Goal: Task Accomplishment & Management: Complete application form

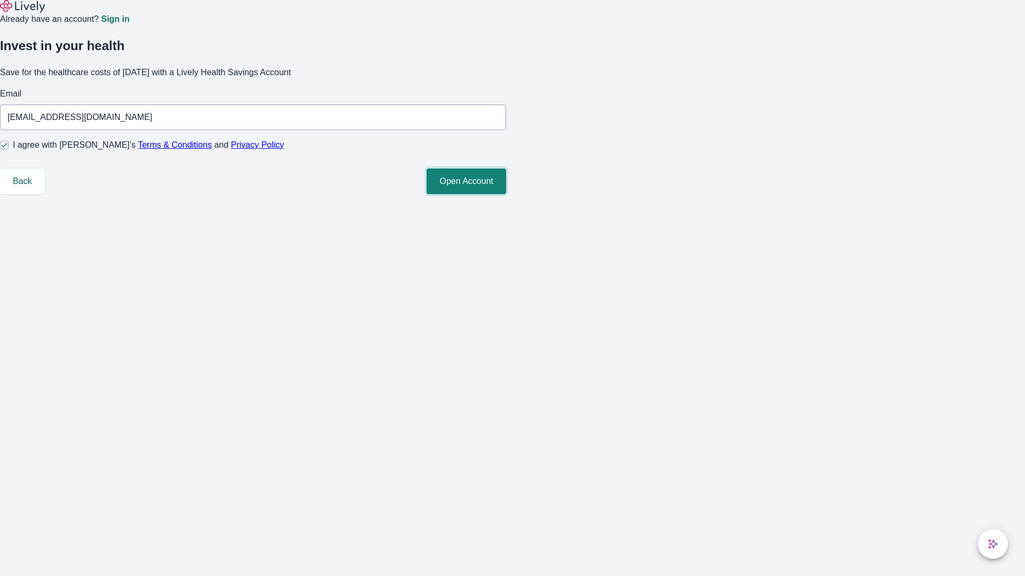
click at [506, 194] on button "Open Account" at bounding box center [466, 182] width 80 height 26
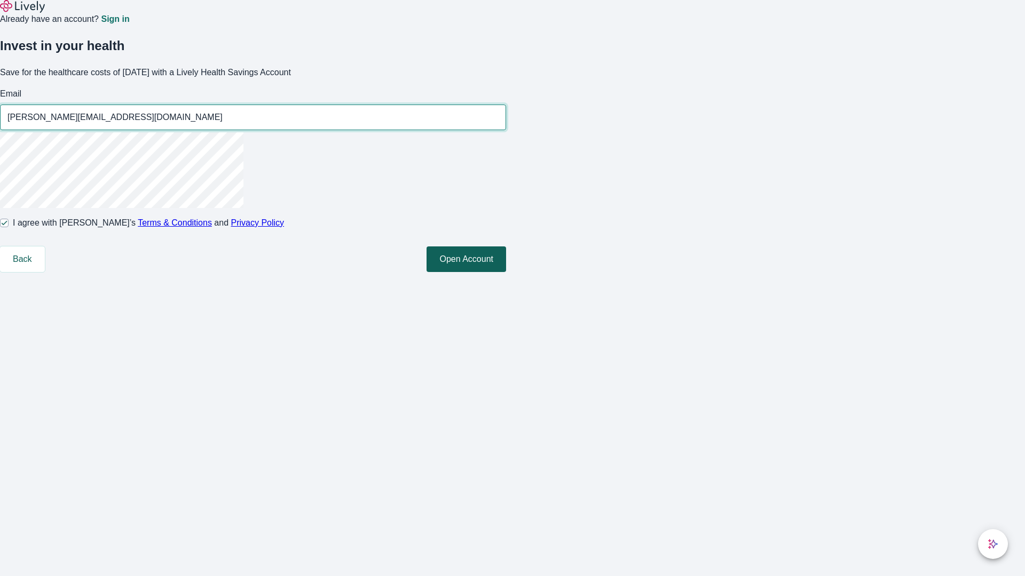
type input "[PERSON_NAME][EMAIL_ADDRESS][DOMAIN_NAME]"
click at [9, 227] on input "I agree with Lively’s Terms & Conditions and Privacy Policy" at bounding box center [4, 223] width 9 height 9
checkbox input "false"
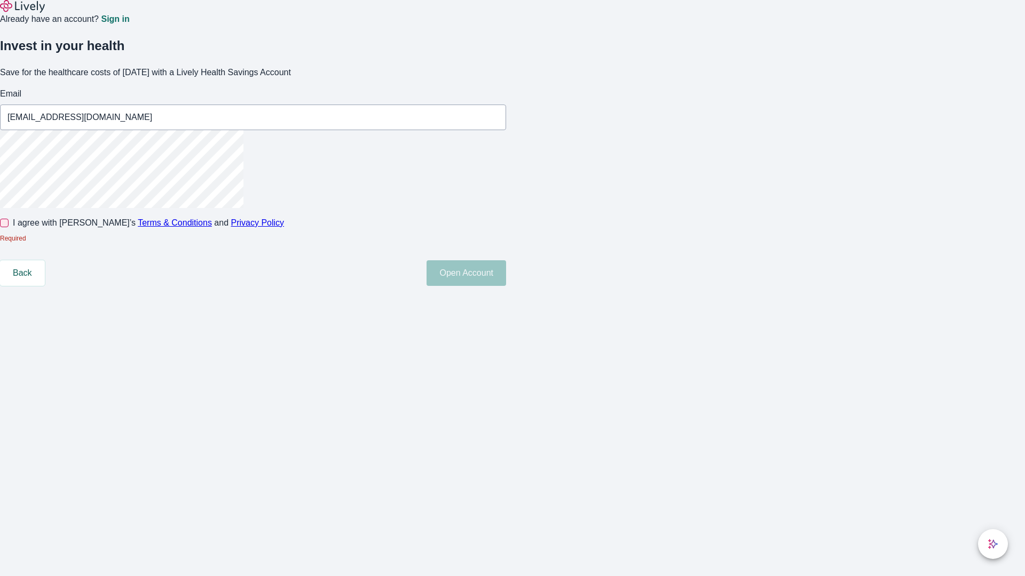
type input "[EMAIL_ADDRESS][DOMAIN_NAME]"
click at [9, 227] on input "I agree with Lively’s Terms & Conditions and Privacy Policy" at bounding box center [4, 223] width 9 height 9
checkbox input "true"
click at [506, 286] on button "Open Account" at bounding box center [466, 273] width 80 height 26
